Goal: Communication & Community: Participate in discussion

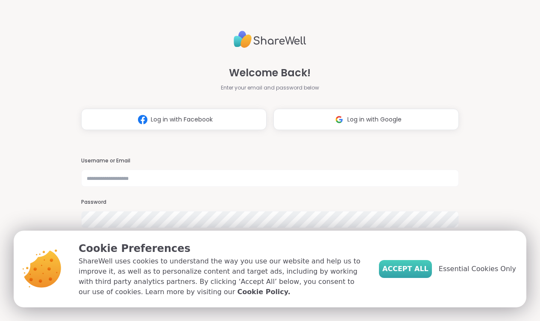
click at [427, 269] on span "Accept All" at bounding box center [405, 269] width 46 height 10
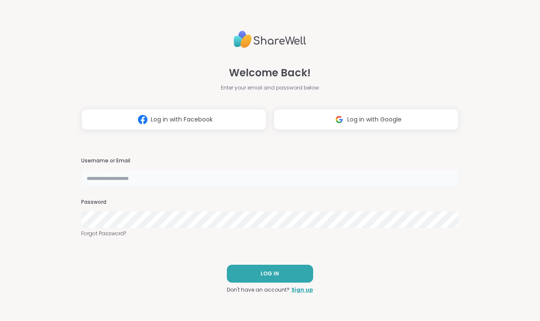
click at [182, 179] on input "text" at bounding box center [270, 178] width 378 height 17
type input "**********"
click at [259, 274] on button "LOG IN" at bounding box center [270, 274] width 86 height 18
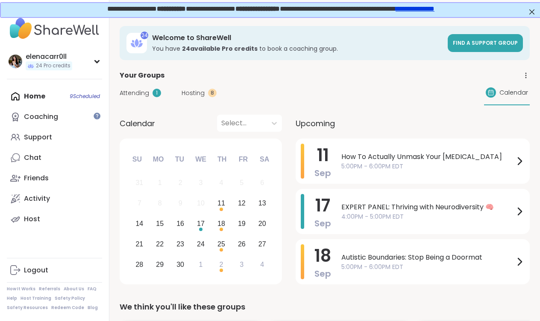
click at [196, 93] on span "Hosting" at bounding box center [192, 93] width 23 height 9
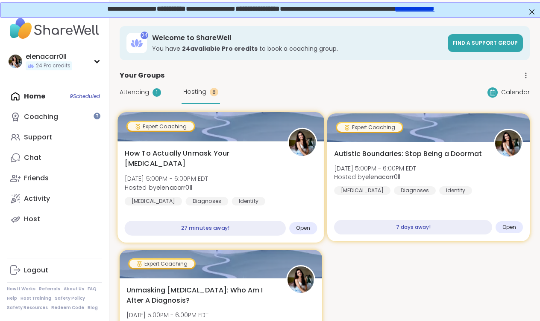
click at [184, 159] on span "How To Actually Unmask Your [MEDICAL_DATA]" at bounding box center [201, 159] width 153 height 21
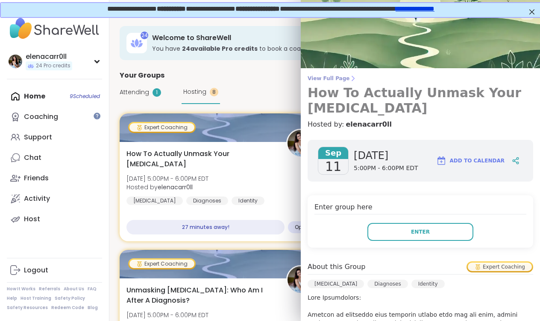
click at [336, 79] on span "View Full Page" at bounding box center [419, 78] width 225 height 7
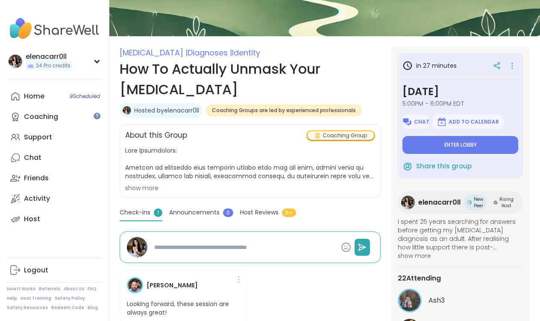
scroll to position [51, 0]
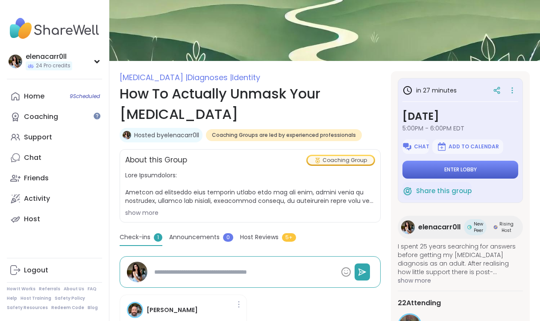
click at [450, 172] on span "Enter lobby" at bounding box center [460, 169] width 32 height 7
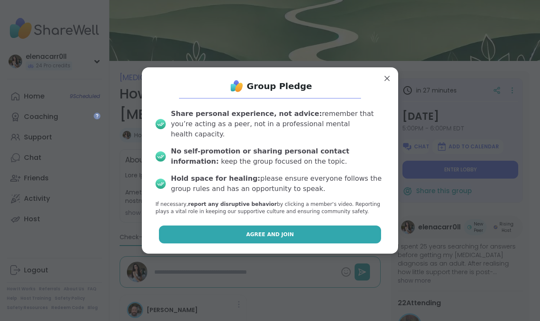
click at [292, 226] on button "Agree and Join" at bounding box center [270, 235] width 222 height 18
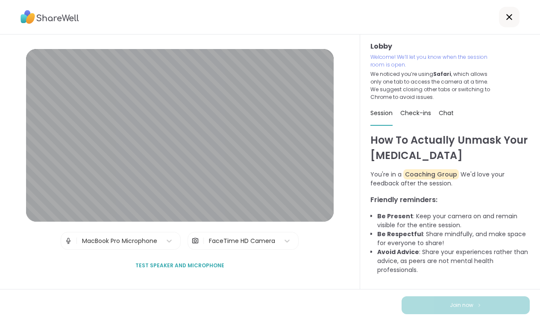
click at [188, 267] on span "Test speaker and microphone" at bounding box center [179, 266] width 89 height 8
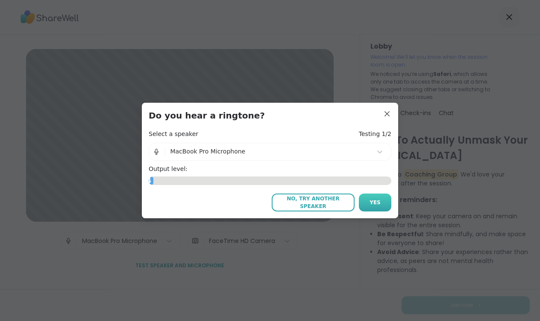
click at [371, 201] on span "Yes" at bounding box center [374, 203] width 11 height 8
click at [381, 205] on button "Yes" at bounding box center [375, 203] width 32 height 18
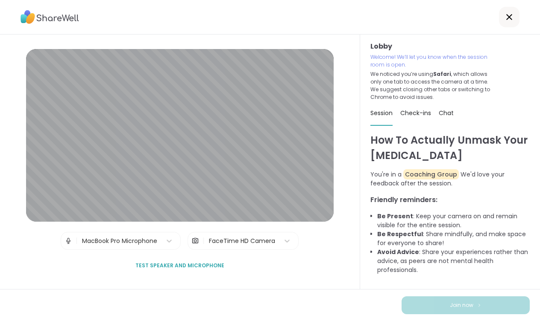
click at [508, 18] on icon at bounding box center [509, 17] width 6 height 6
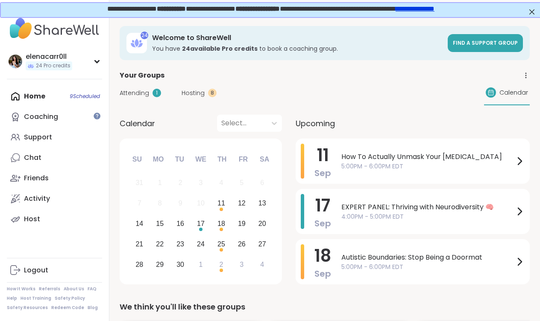
click at [198, 91] on span "Hosting" at bounding box center [192, 93] width 23 height 9
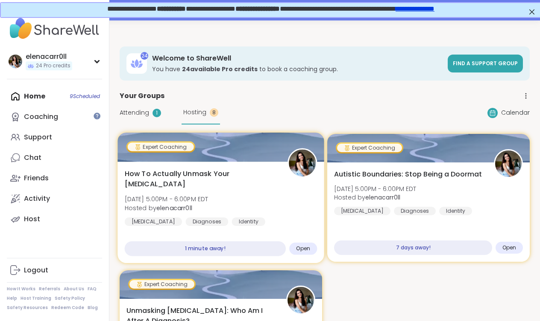
click at [198, 179] on span "How To Actually Unmask Your [MEDICAL_DATA]" at bounding box center [201, 179] width 153 height 21
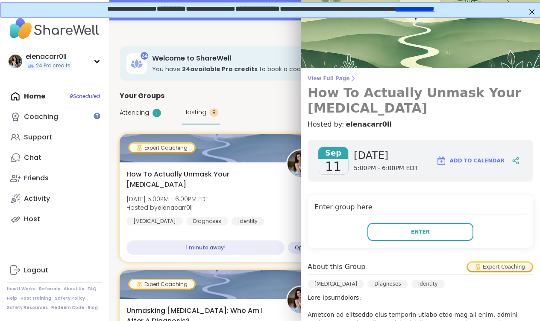
click at [349, 79] on icon at bounding box center [352, 78] width 7 height 7
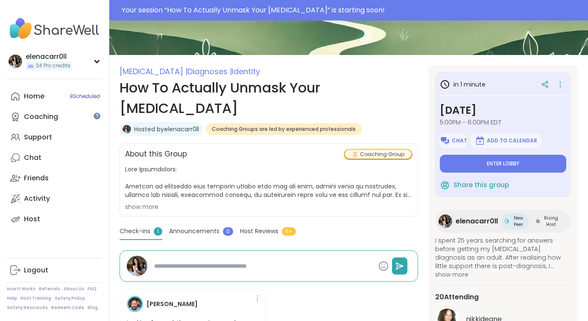
scroll to position [87, 0]
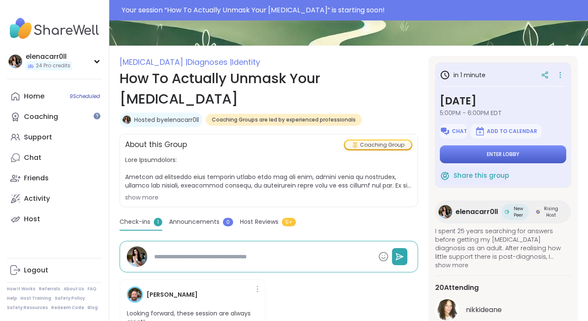
click at [492, 150] on button "Enter lobby" at bounding box center [503, 155] width 126 height 18
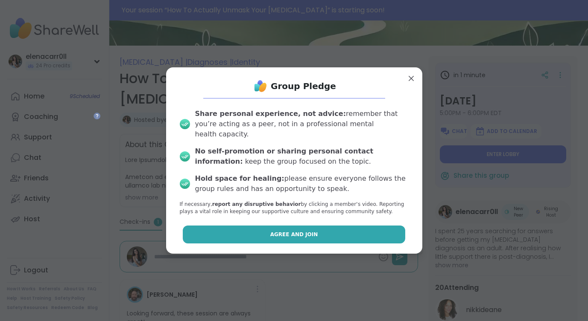
click at [291, 231] on span "Agree and Join" at bounding box center [294, 235] width 48 height 8
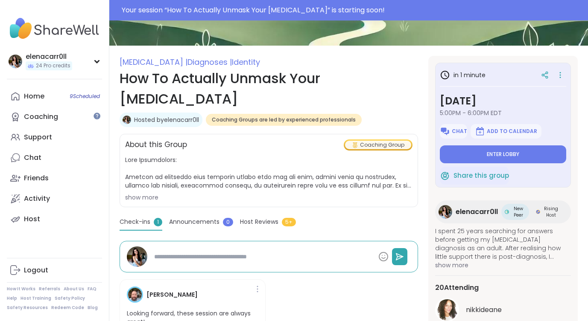
type textarea "*"
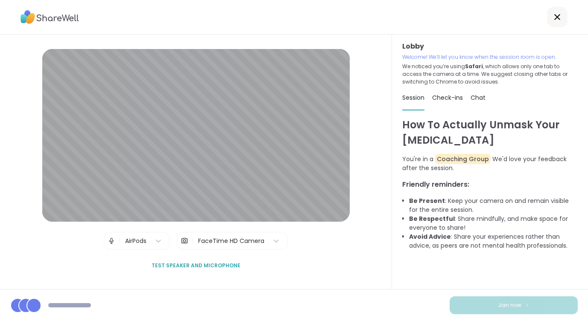
click at [185, 264] on span "Test speaker and microphone" at bounding box center [196, 266] width 89 height 8
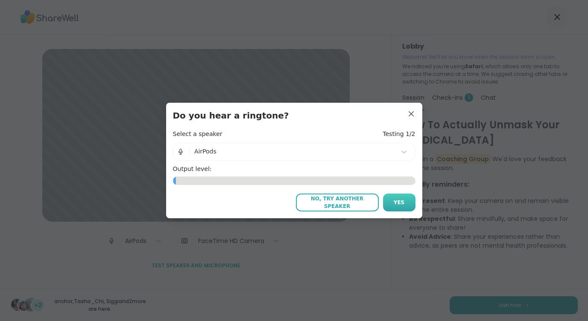
click at [404, 199] on span "Yes" at bounding box center [399, 203] width 11 height 8
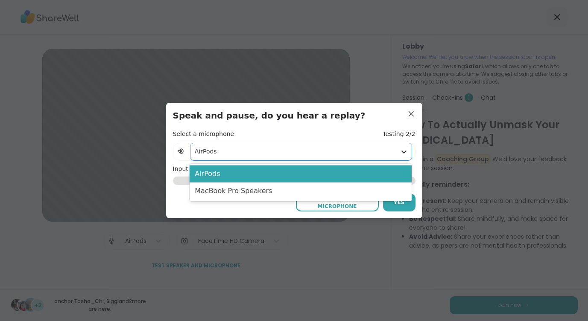
click at [402, 153] on icon at bounding box center [404, 152] width 9 height 9
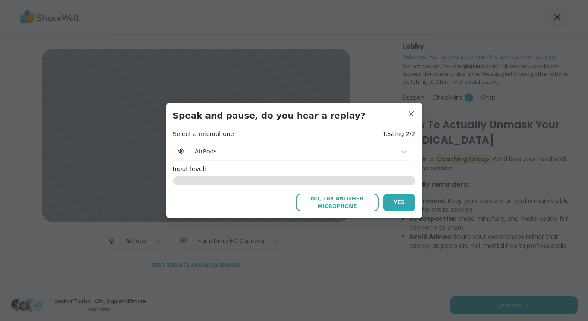
click at [356, 199] on span "No, try another microphone" at bounding box center [337, 202] width 74 height 15
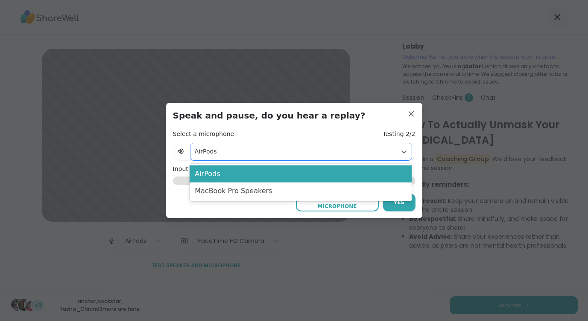
click at [340, 155] on div at bounding box center [293, 151] width 197 height 11
click at [335, 137] on div "Select a microphone Testing 2/2" at bounding box center [294, 134] width 242 height 9
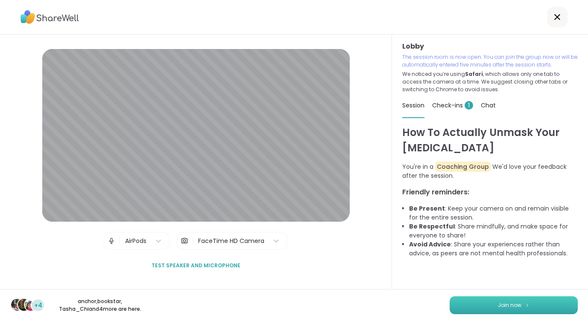
click at [477, 305] on button "Join now" at bounding box center [514, 306] width 128 height 18
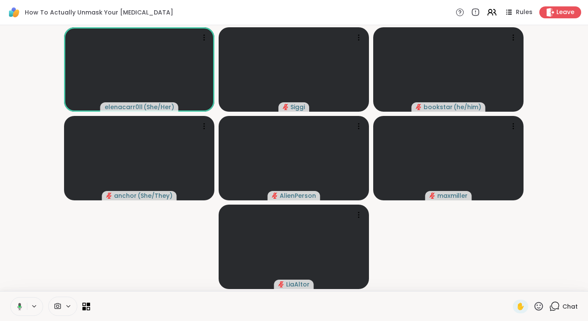
click at [539, 307] on span "Chat" at bounding box center [569, 307] width 15 height 9
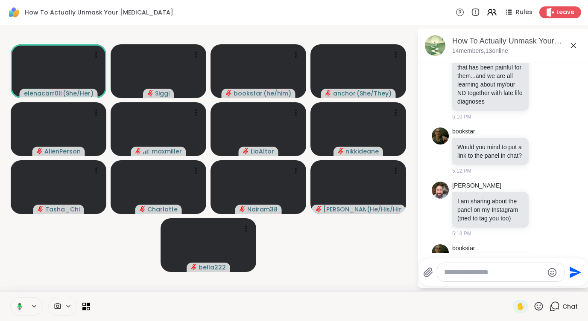
scroll to position [1461, 0]
click at [487, 273] on textarea "Type your message" at bounding box center [493, 273] width 99 height 9
paste textarea "**********"
type textarea "**********"
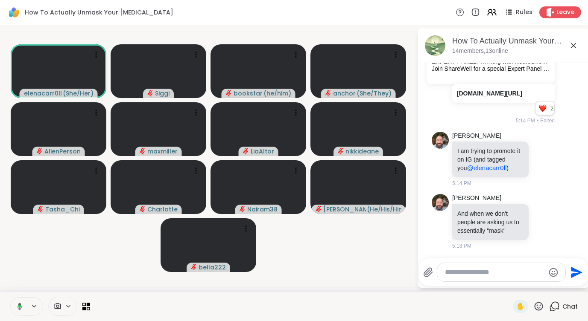
scroll to position [1907, 0]
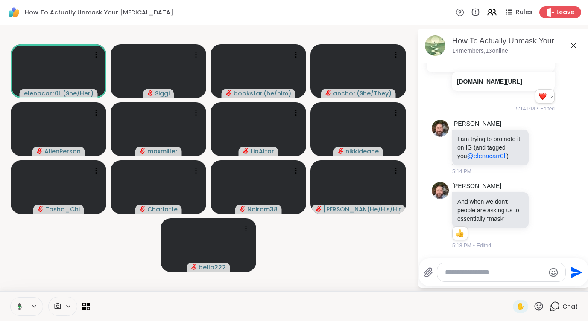
paste textarea "**********"
type textarea "**********"
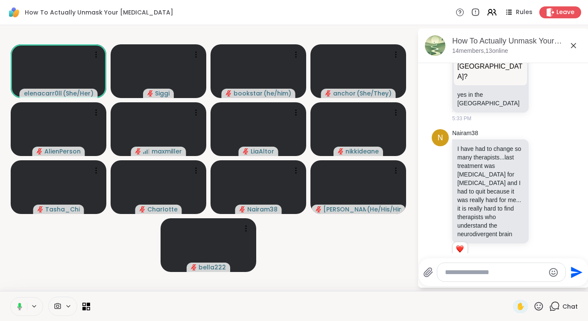
scroll to position [4187, 0]
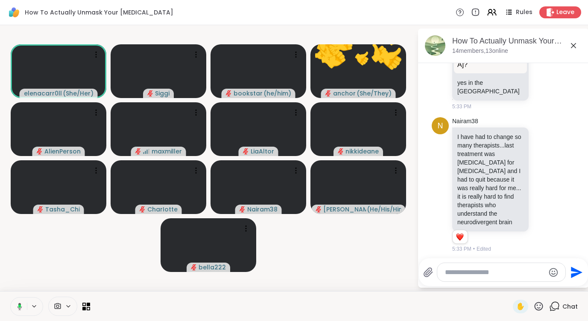
click at [470, 268] on div at bounding box center [501, 272] width 128 height 18
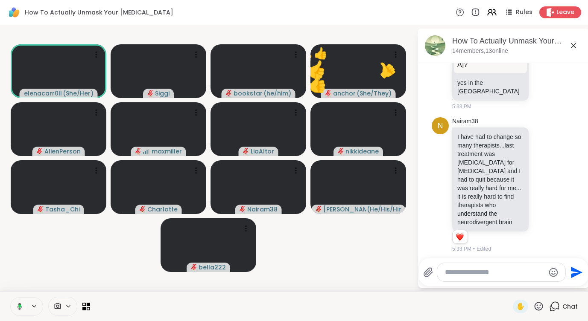
click at [468, 270] on textarea "Type your message" at bounding box center [494, 273] width 99 height 9
paste textarea "**********"
type textarea "**********"
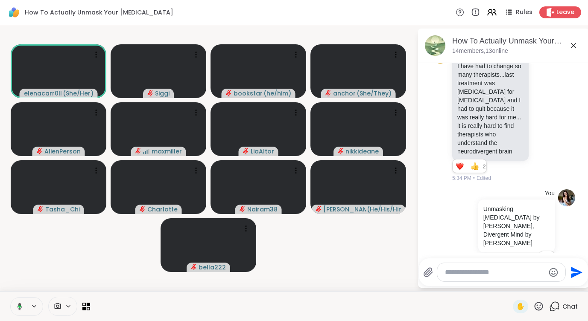
scroll to position [4270, 0]
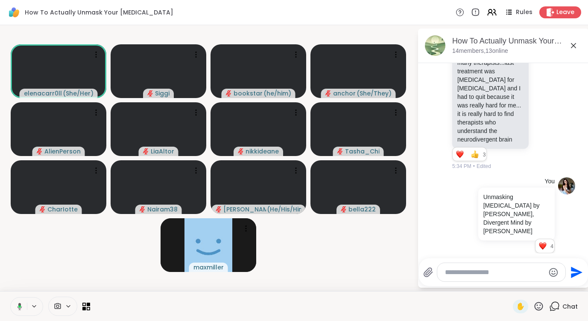
click at [469, 273] on textarea "Type your message" at bounding box center [494, 273] width 99 height 9
paste textarea "**********"
type textarea "**********"
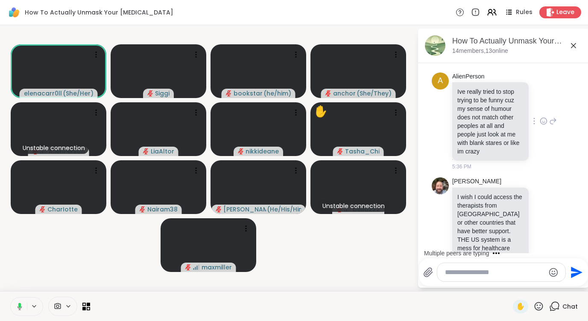
scroll to position [5026, 0]
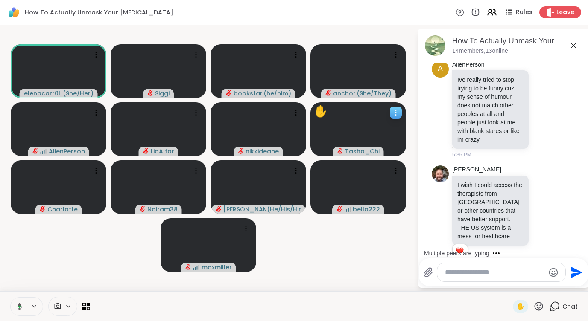
click at [397, 108] on icon at bounding box center [395, 112] width 9 height 9
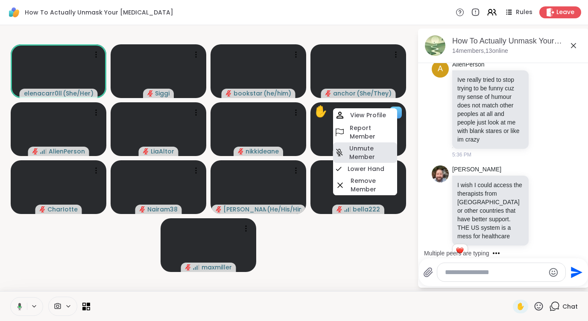
scroll to position [5105, 0]
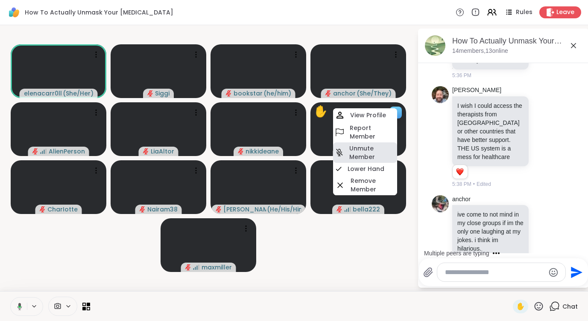
click at [365, 149] on h4 "Unmute Member" at bounding box center [372, 152] width 46 height 17
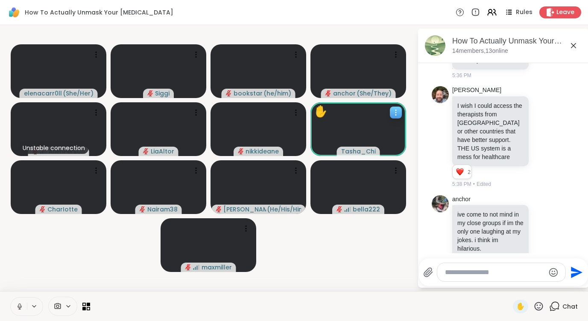
click at [397, 111] on icon at bounding box center [395, 112] width 9 height 9
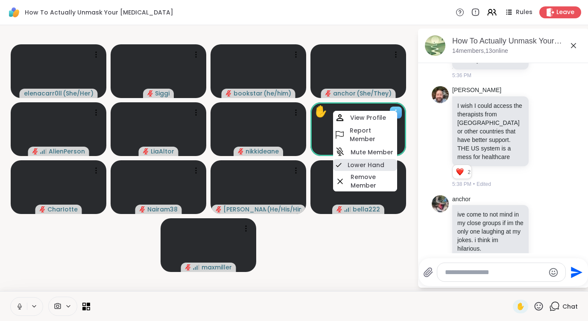
click at [385, 162] on div "Lower Hand" at bounding box center [365, 165] width 64 height 12
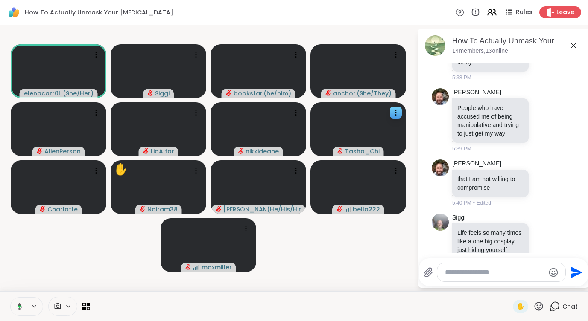
scroll to position [5395, 0]
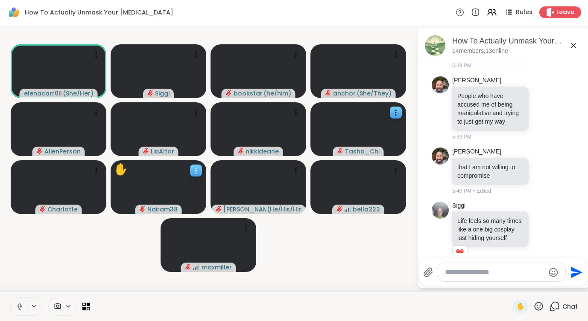
click at [198, 168] on icon at bounding box center [196, 170] width 9 height 9
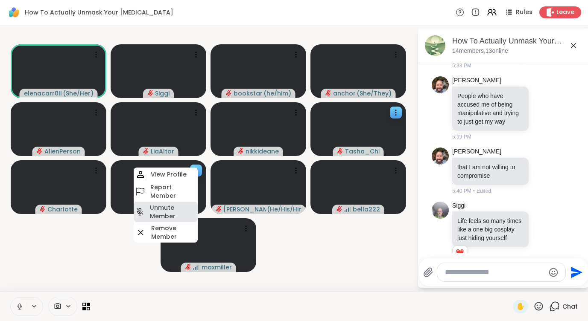
click at [178, 207] on h4 "Unmute Member" at bounding box center [173, 212] width 46 height 17
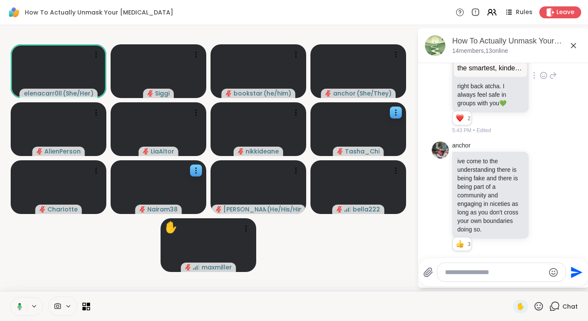
scroll to position [6483, 0]
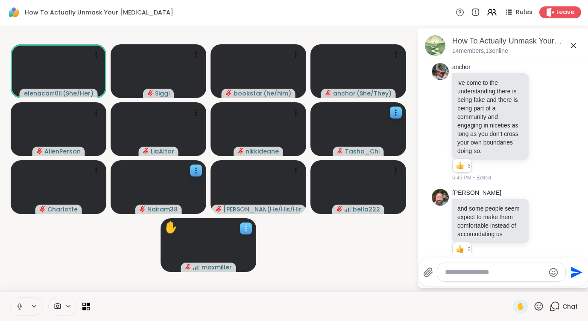
click at [245, 231] on icon at bounding box center [246, 229] width 9 height 9
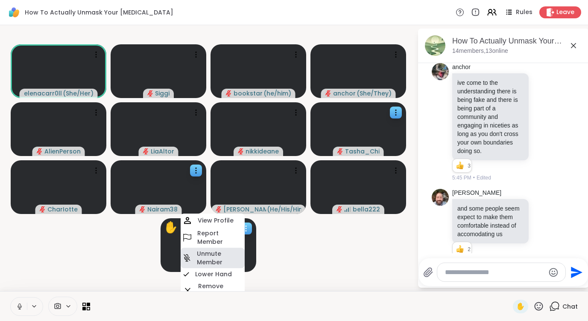
click at [230, 259] on h4 "Unmute Member" at bounding box center [220, 258] width 46 height 17
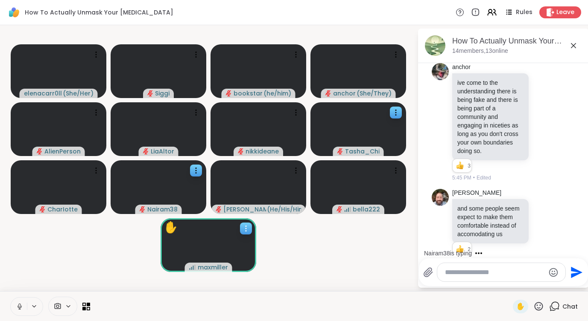
click at [247, 231] on icon at bounding box center [246, 229] width 9 height 9
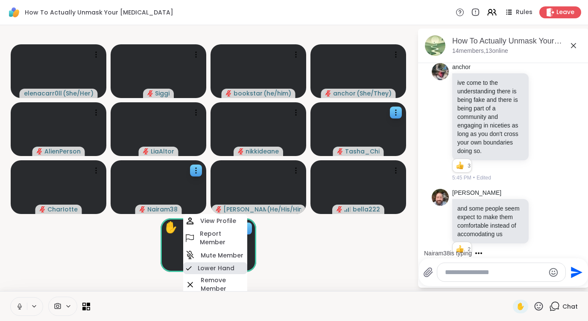
click at [232, 266] on h4 "Lower Hand" at bounding box center [216, 268] width 37 height 9
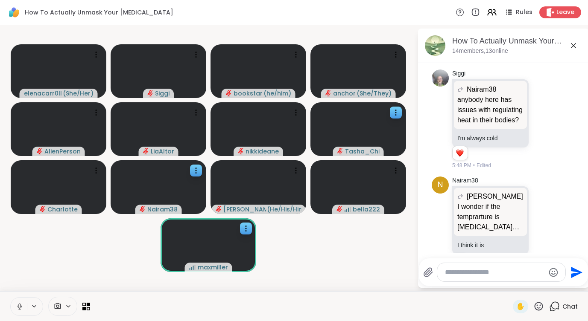
scroll to position [7109, 0]
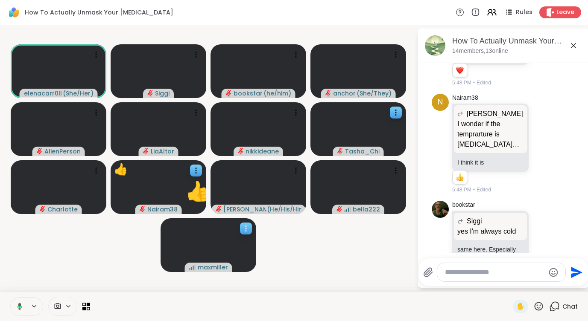
click at [248, 227] on icon at bounding box center [246, 229] width 9 height 9
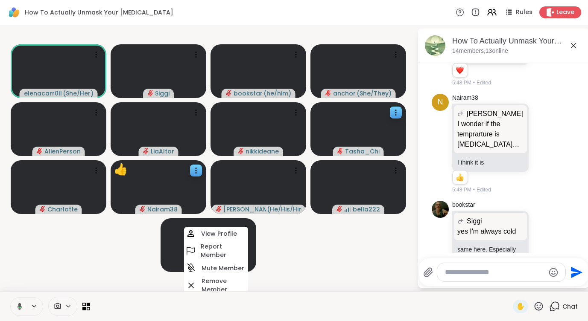
click at [291, 248] on video-player-container "elenacarr0ll ( She/Her ) Siggi bookstar ( he/him ) anchor ( She/They ) [PERSON_…" at bounding box center [208, 159] width 407 height 260
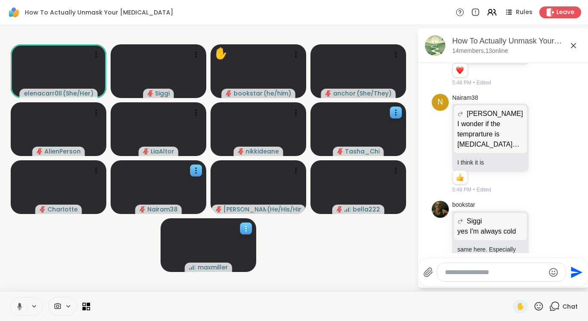
click at [245, 227] on icon at bounding box center [246, 229] width 9 height 9
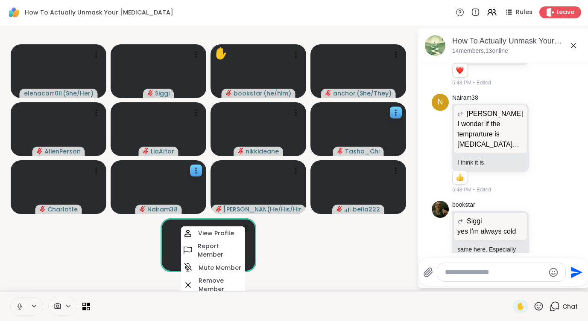
click at [292, 244] on video-player-container "elenacarr0ll ( She/Her ) Siggi ✋ bookstar ( he/him ) anchor ( She/They ) [PERSO…" at bounding box center [208, 159] width 407 height 260
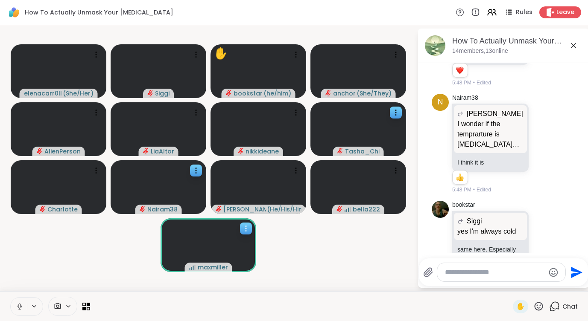
click at [248, 228] on icon at bounding box center [246, 229] width 9 height 9
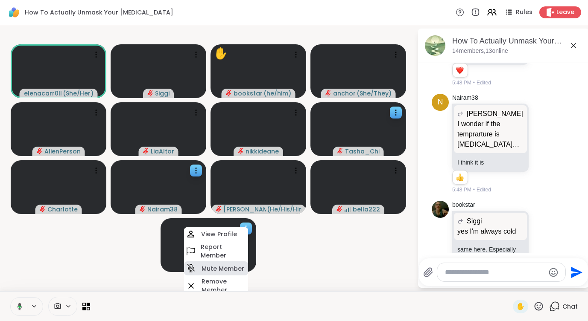
click at [231, 263] on div "Mute Member" at bounding box center [216, 269] width 64 height 14
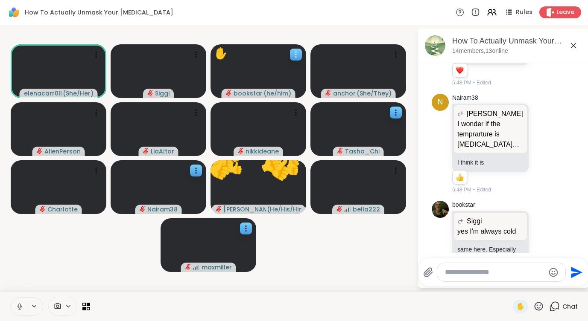
click at [296, 51] on icon at bounding box center [296, 54] width 9 height 9
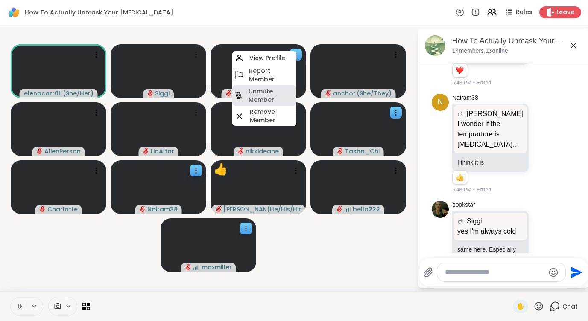
click at [264, 95] on h4 "Unmute Member" at bounding box center [271, 95] width 46 height 17
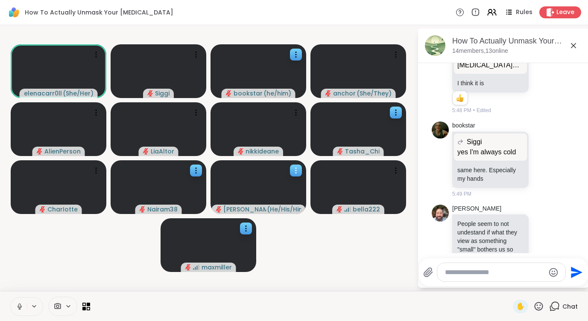
scroll to position [7200, 0]
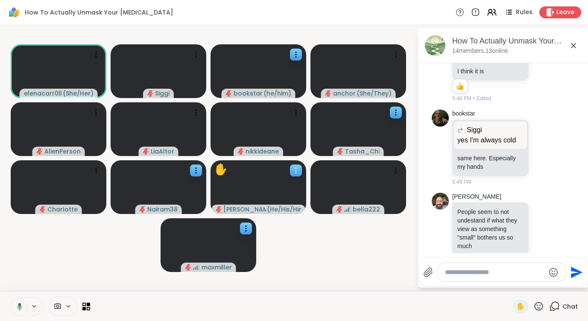
click at [296, 171] on icon at bounding box center [295, 170] width 1 height 1
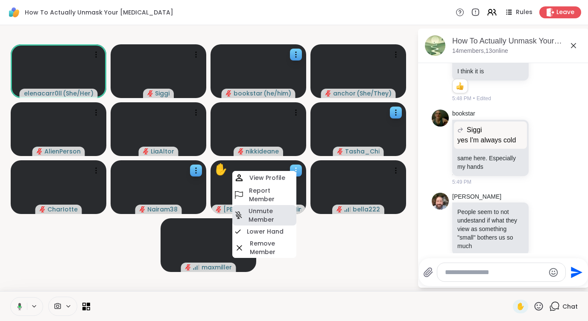
click at [270, 216] on h4 "Unmute Member" at bounding box center [271, 215] width 46 height 17
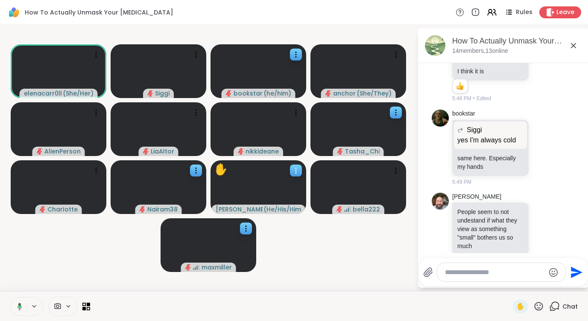
click at [294, 171] on icon at bounding box center [296, 170] width 9 height 9
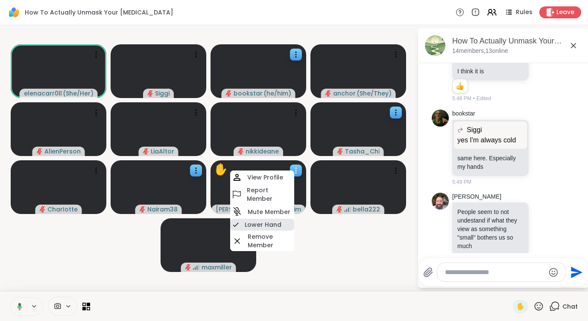
click at [269, 222] on h4 "Lower Hand" at bounding box center [263, 225] width 37 height 9
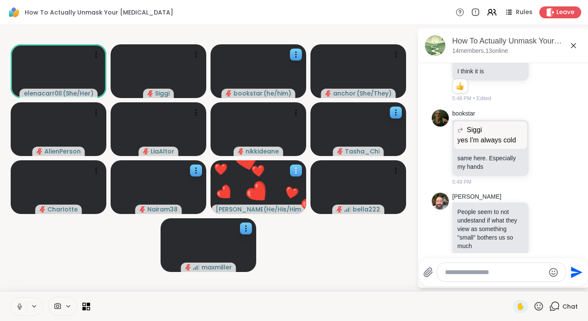
click at [296, 170] on icon at bounding box center [296, 170] width 9 height 9
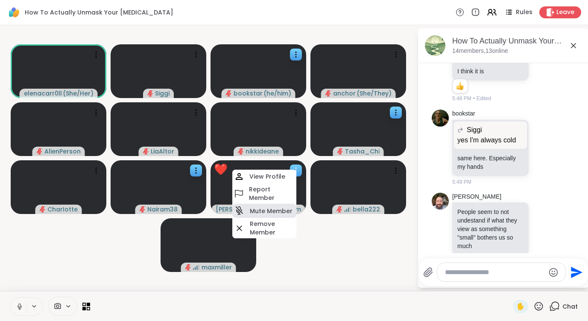
click at [273, 209] on h4 "Mute Member" at bounding box center [271, 211] width 43 height 9
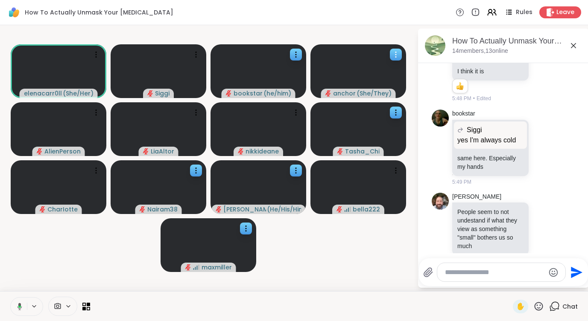
click at [400, 49] on div at bounding box center [396, 55] width 12 height 12
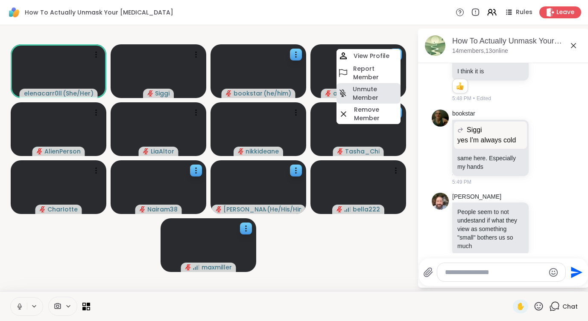
click at [374, 90] on h4 "Unmute Member" at bounding box center [376, 93] width 46 height 17
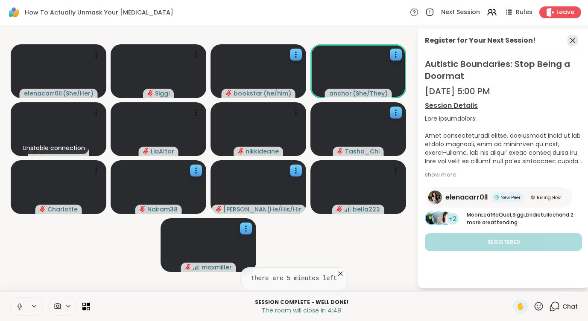
click at [539, 40] on icon at bounding box center [572, 40] width 5 height 5
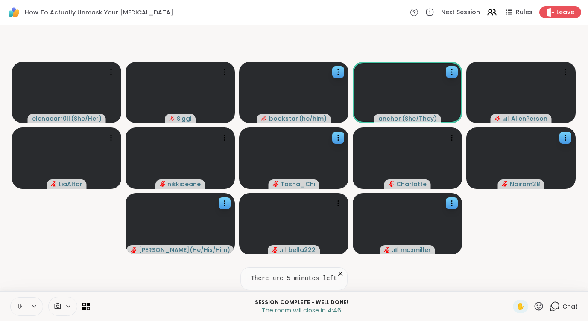
click at [539, 307] on icon at bounding box center [554, 306] width 11 height 11
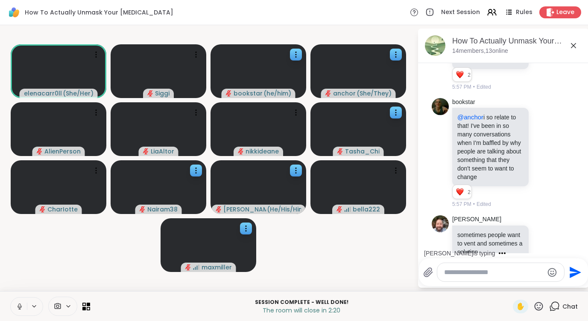
scroll to position [7654, 0]
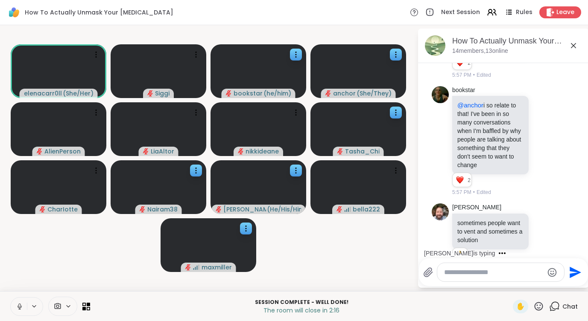
click at [482, 270] on textarea "Type your message" at bounding box center [493, 273] width 99 height 9
paste textarea "**********"
type textarea "**********"
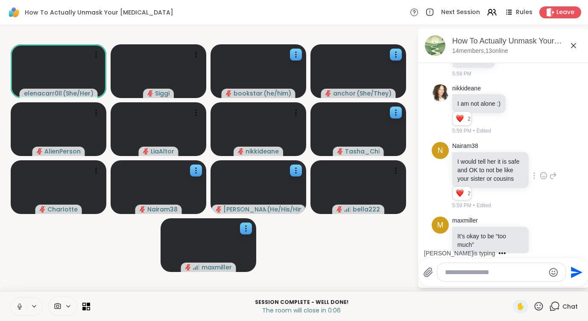
scroll to position [8446, 0]
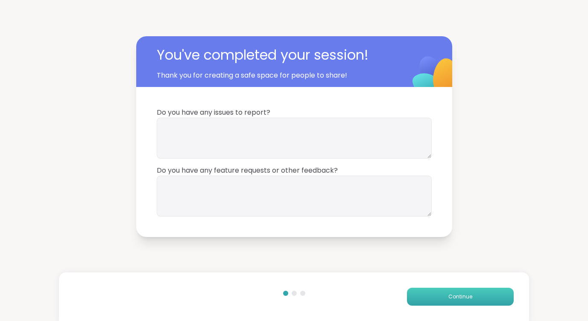
click at [450, 300] on span "Continue" at bounding box center [460, 297] width 24 height 8
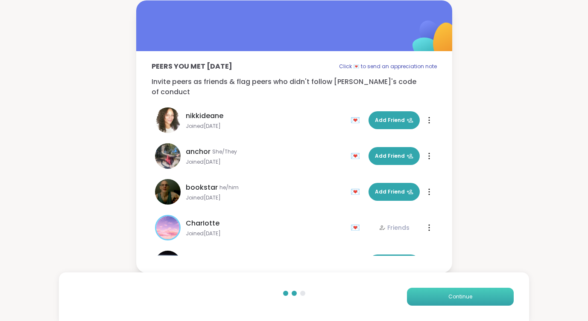
click at [450, 300] on span "Continue" at bounding box center [460, 297] width 24 height 8
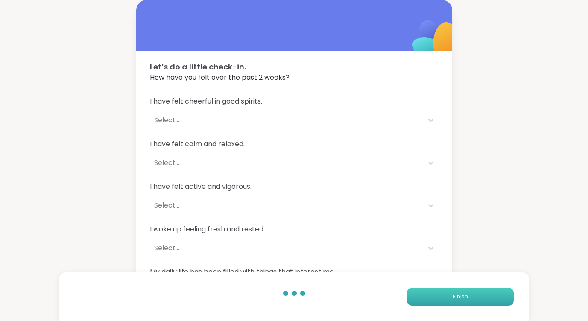
click at [450, 300] on button "Finish" at bounding box center [460, 297] width 107 height 18
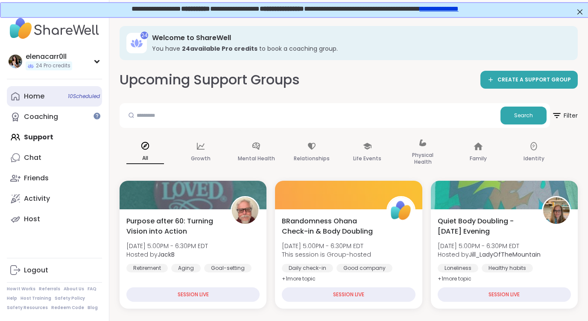
click at [54, 94] on link "Home 10 Scheduled" at bounding box center [54, 96] width 95 height 20
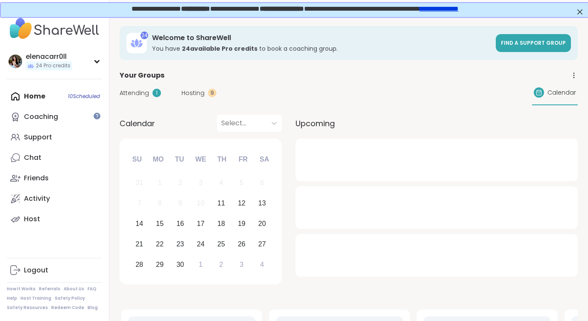
click at [199, 92] on span "Hosting" at bounding box center [192, 93] width 23 height 9
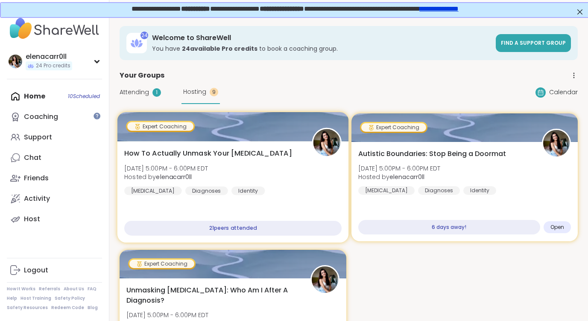
click at [220, 155] on span "How To Actually Unmask Your [MEDICAL_DATA]" at bounding box center [208, 154] width 168 height 10
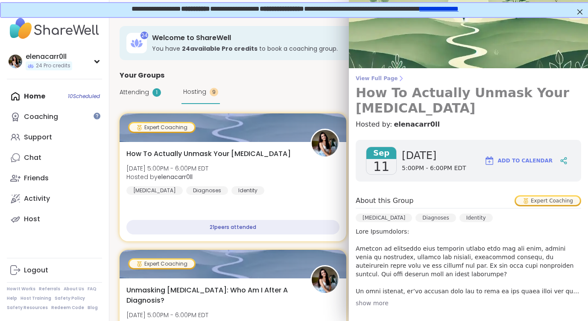
click at [392, 80] on span "View Full Page" at bounding box center [468, 78] width 225 height 7
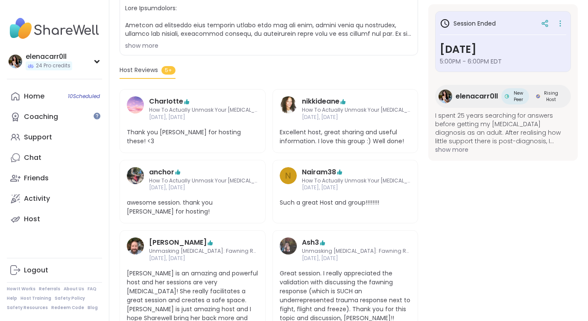
scroll to position [216, 0]
